Goal: Information Seeking & Learning: Find specific fact

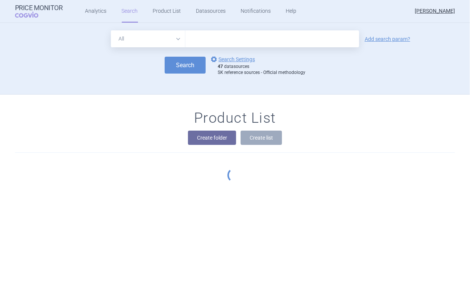
click at [209, 35] on input "text" at bounding box center [272, 38] width 174 height 17
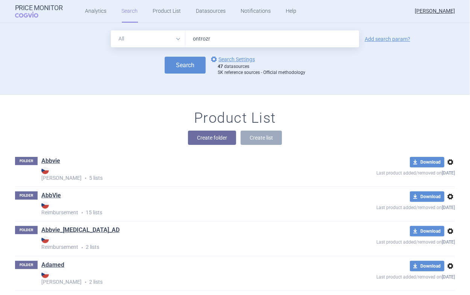
type input "ontrozry"
click button "Search" at bounding box center [185, 65] width 41 height 17
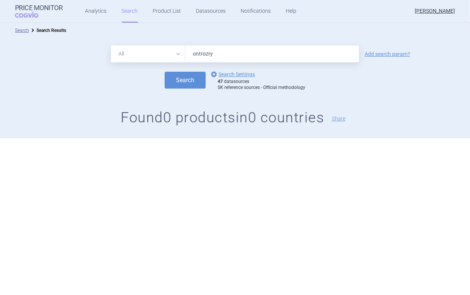
click at [216, 54] on input "ontrozry" at bounding box center [272, 53] width 174 height 17
type input "ontozry"
click at [165, 72] on button "Search" at bounding box center [185, 80] width 41 height 17
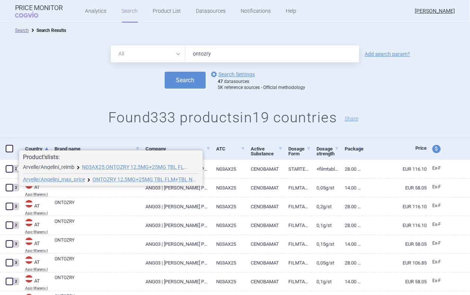
click at [60, 169] on link "Arvelle/Angelini_reimb" at bounding box center [48, 167] width 51 height 5
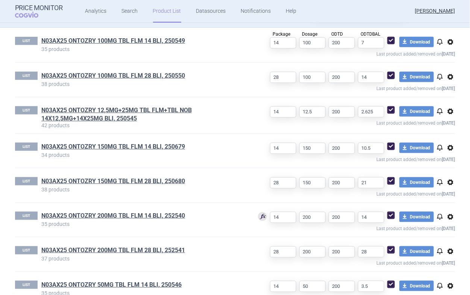
scroll to position [263, 0]
